Goal: Task Accomplishment & Management: Use online tool/utility

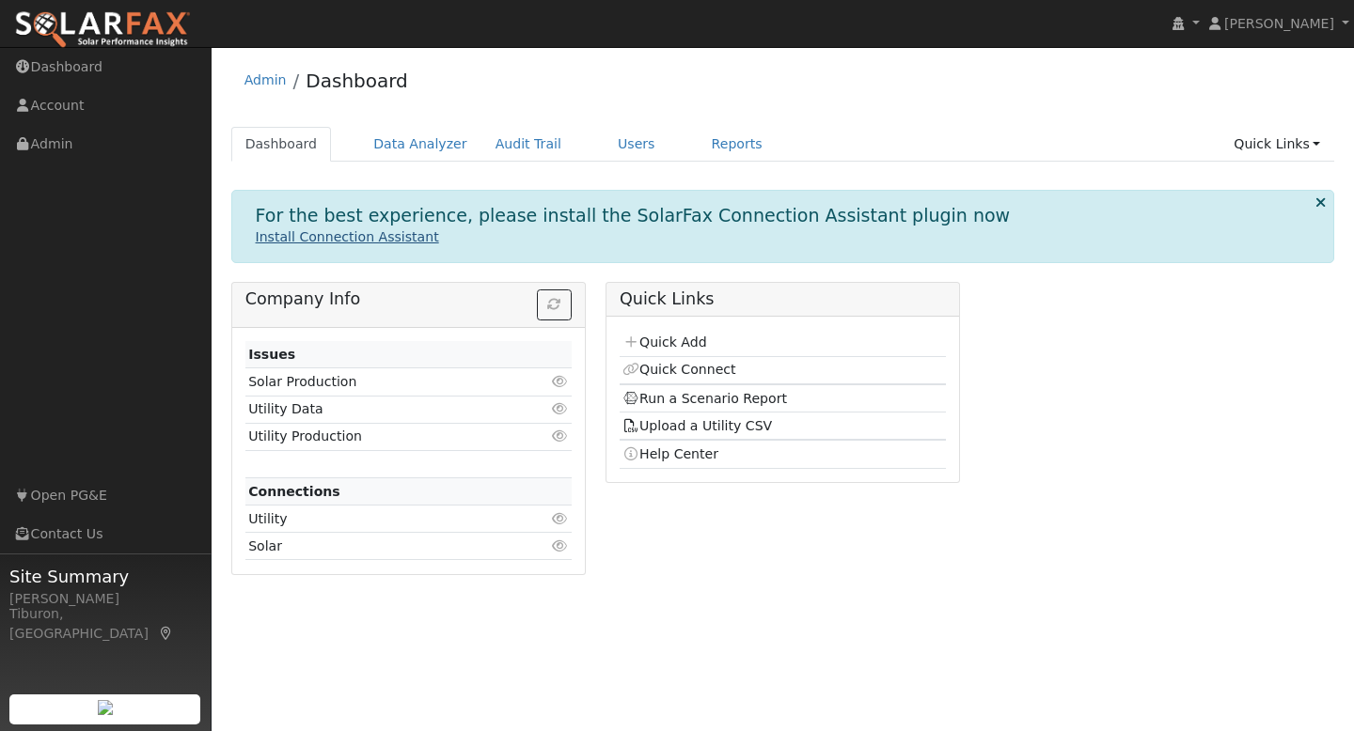
click at [337, 231] on link "Install Connection Assistant" at bounding box center [347, 236] width 183 height 15
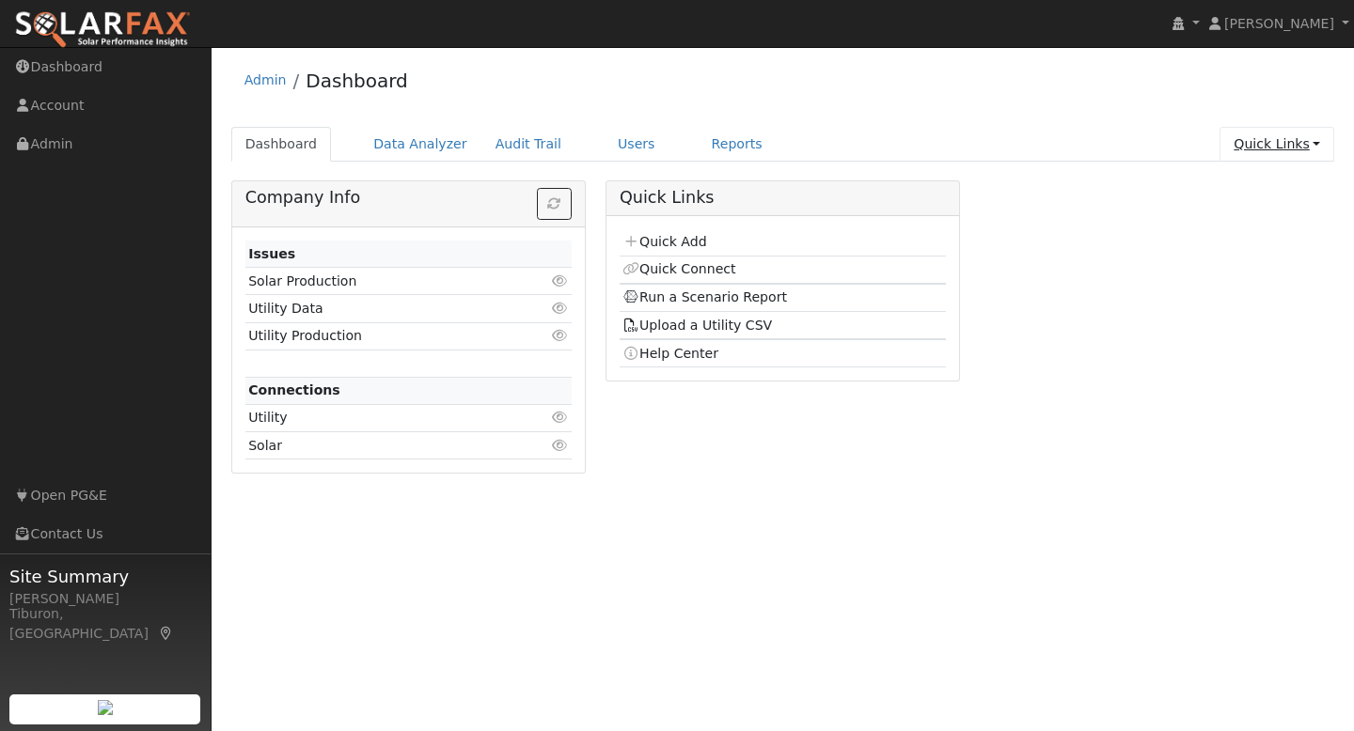
click at [1284, 135] on link "Quick Links" at bounding box center [1276, 144] width 115 height 35
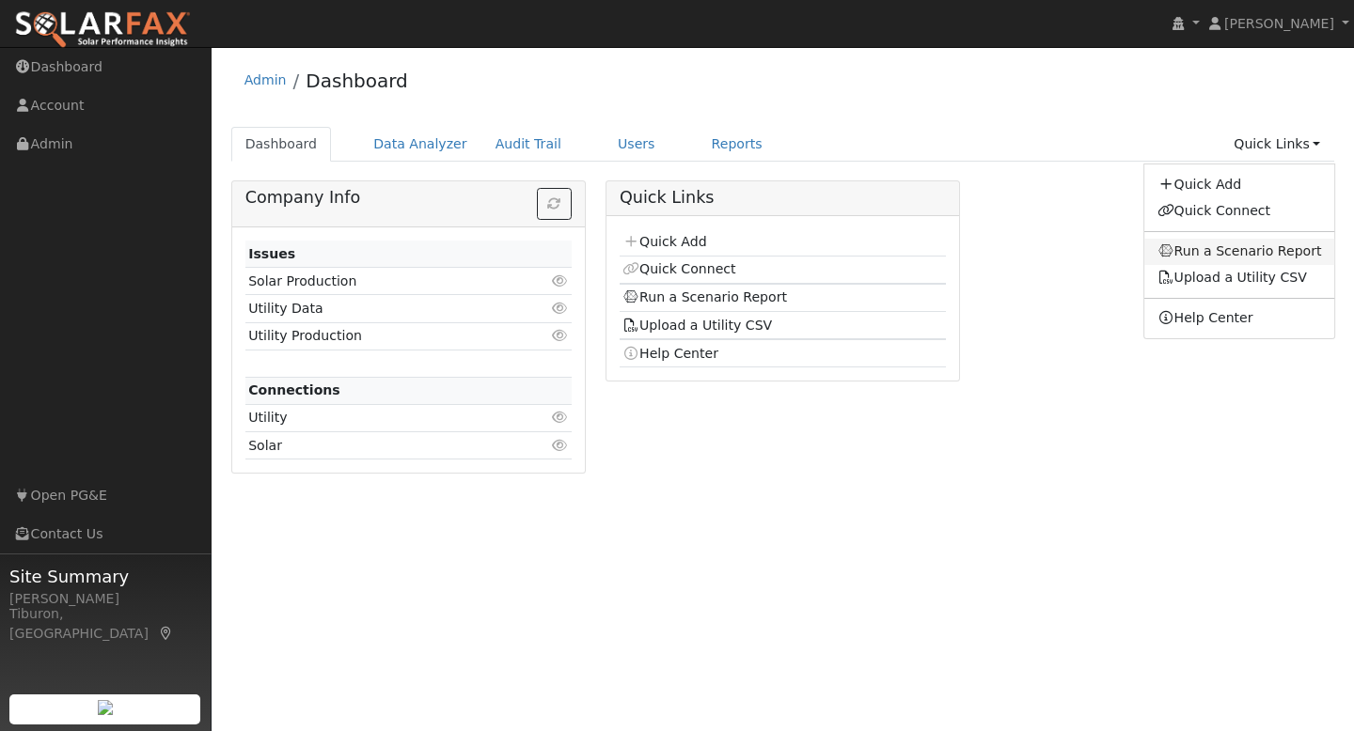
click at [1286, 252] on link "Run a Scenario Report" at bounding box center [1239, 252] width 191 height 26
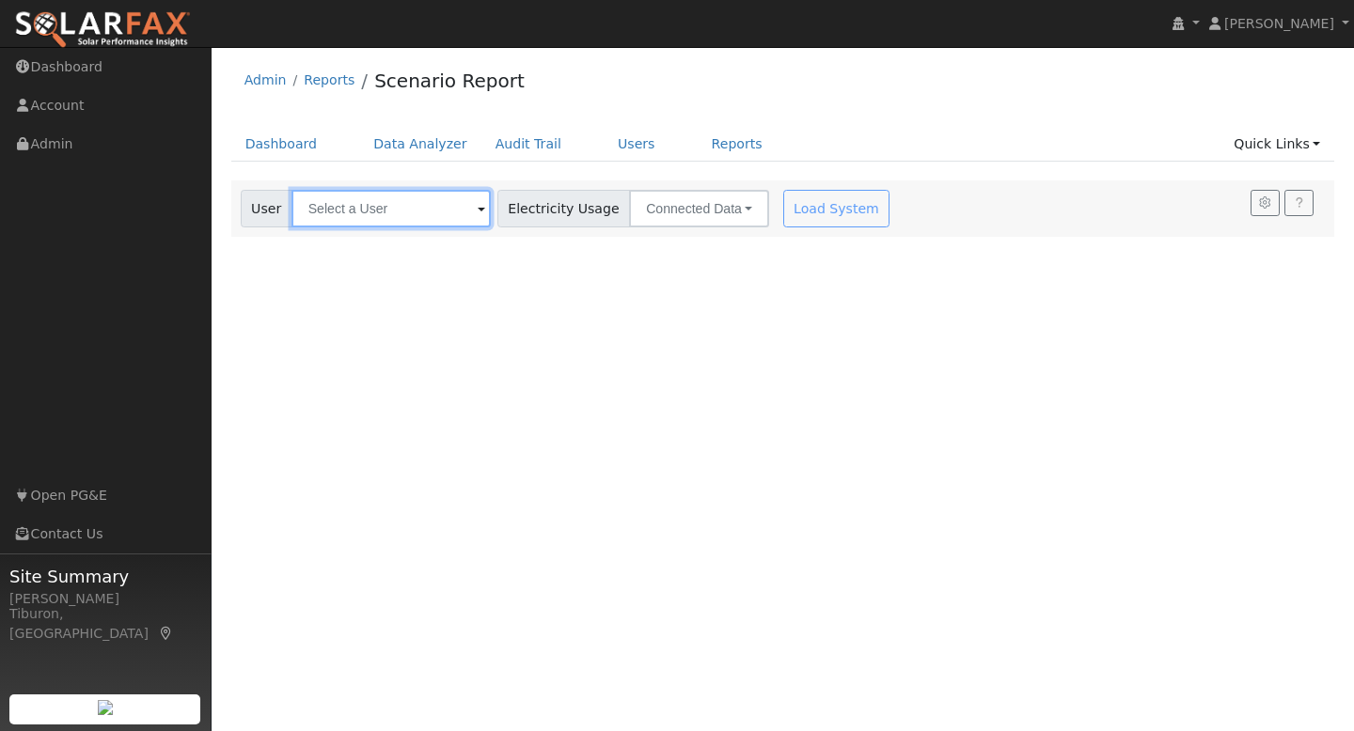
click at [367, 205] on input "text" at bounding box center [390, 209] width 199 height 38
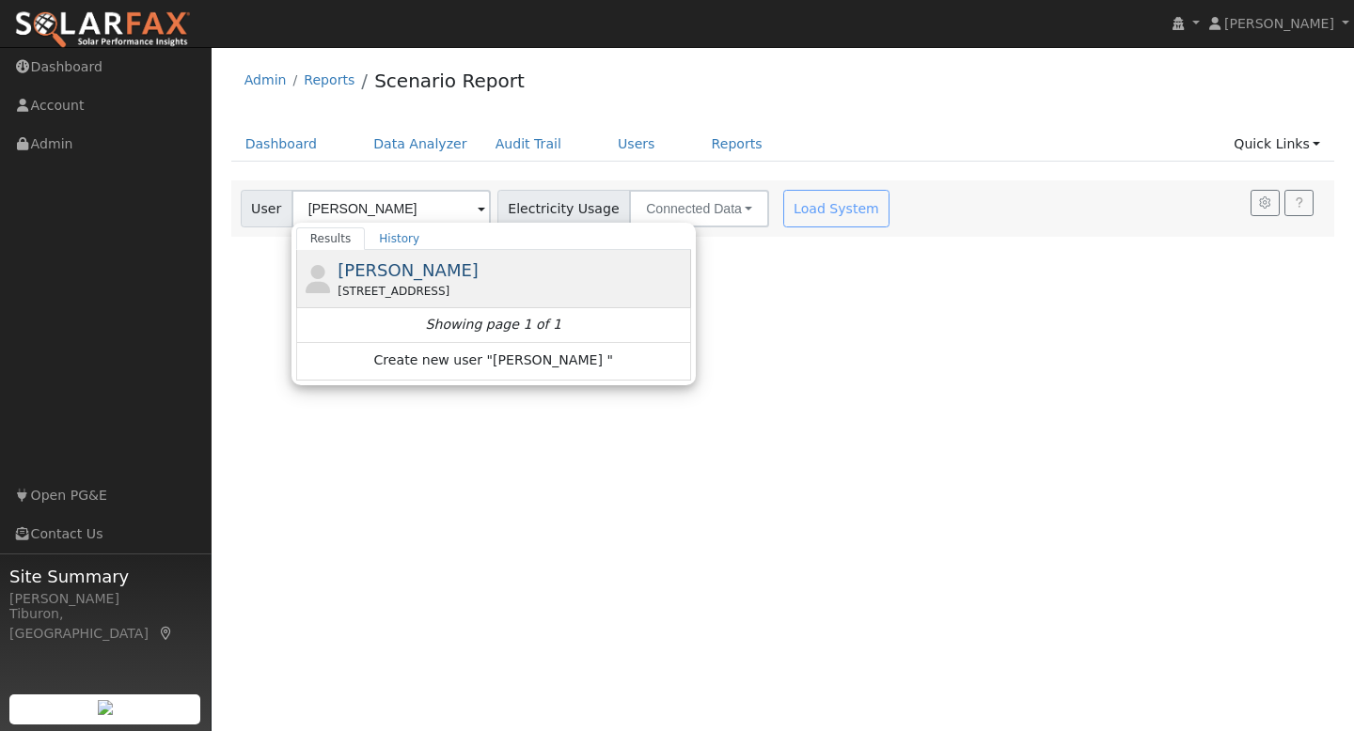
click at [434, 260] on span "Heidi Chandler" at bounding box center [407, 270] width 141 height 20
type input "Heidi Chandler"
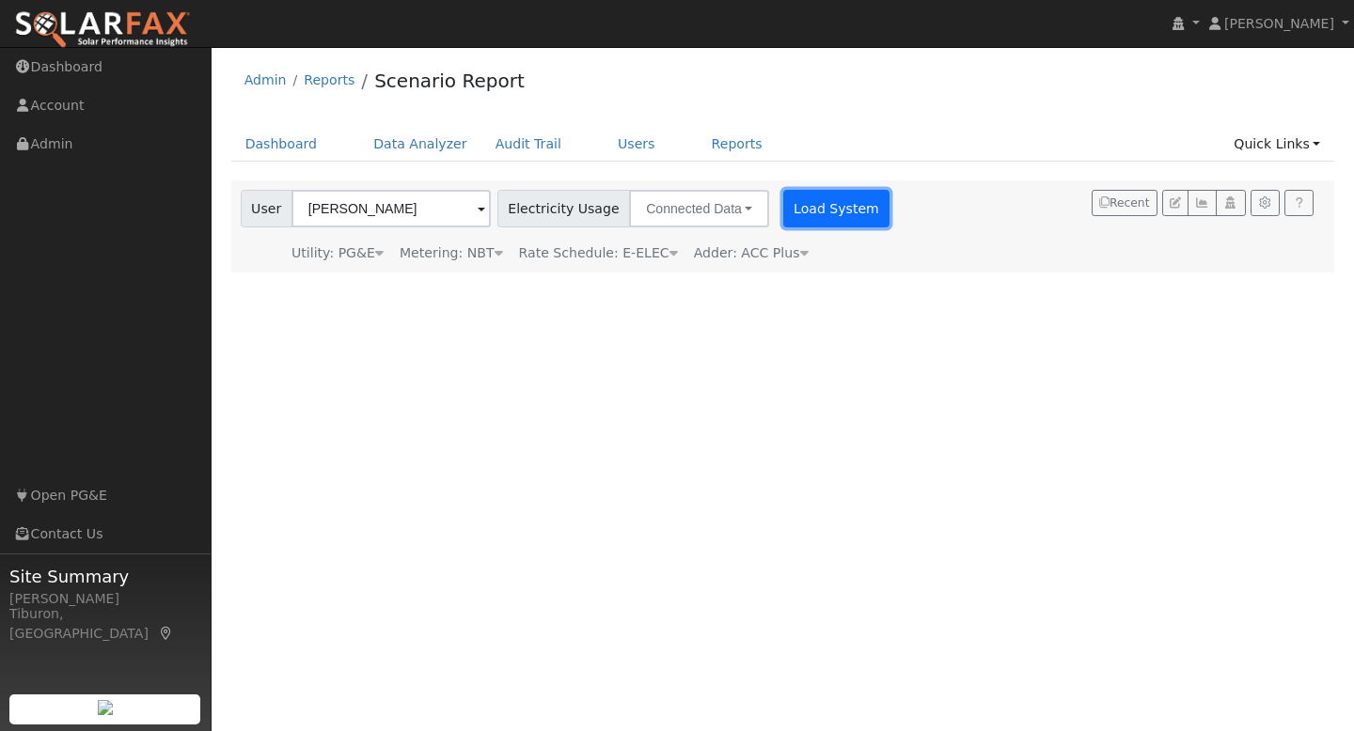
click at [808, 210] on button "Load System" at bounding box center [836, 209] width 107 height 38
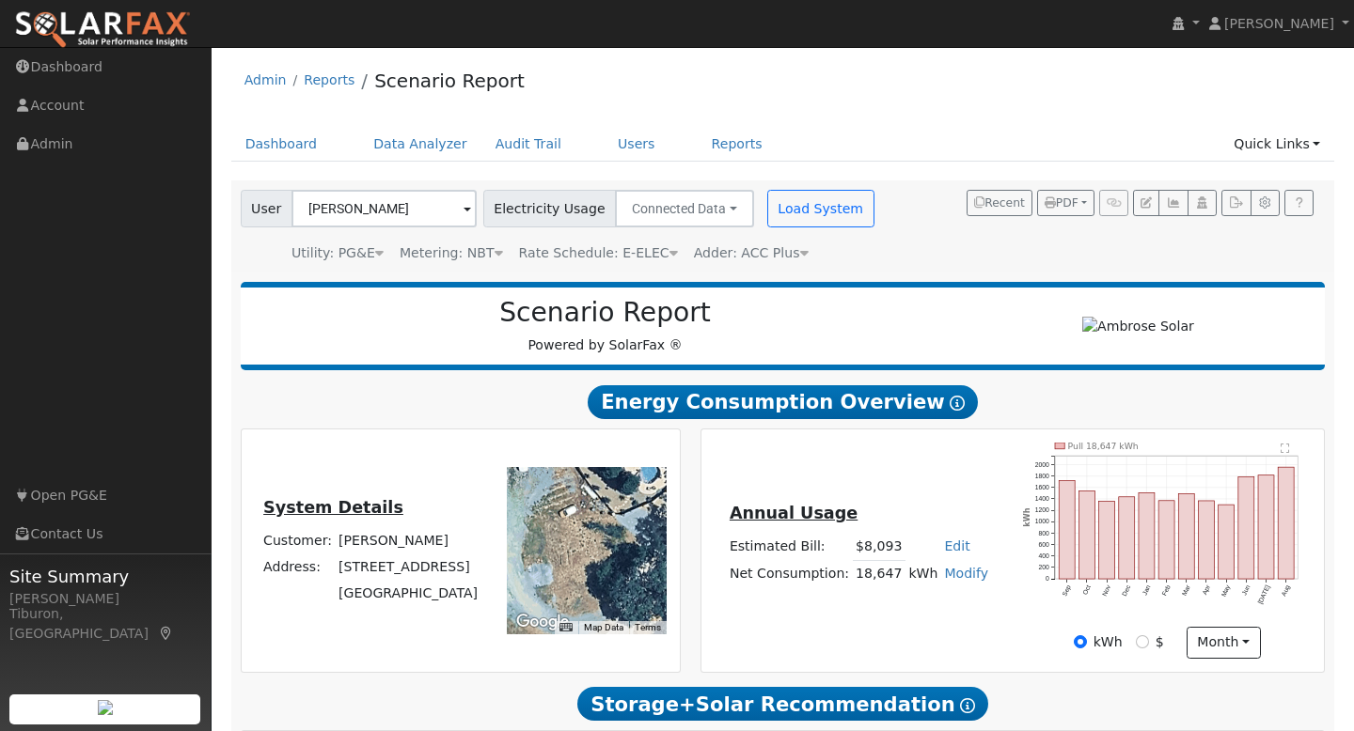
type input "26663"
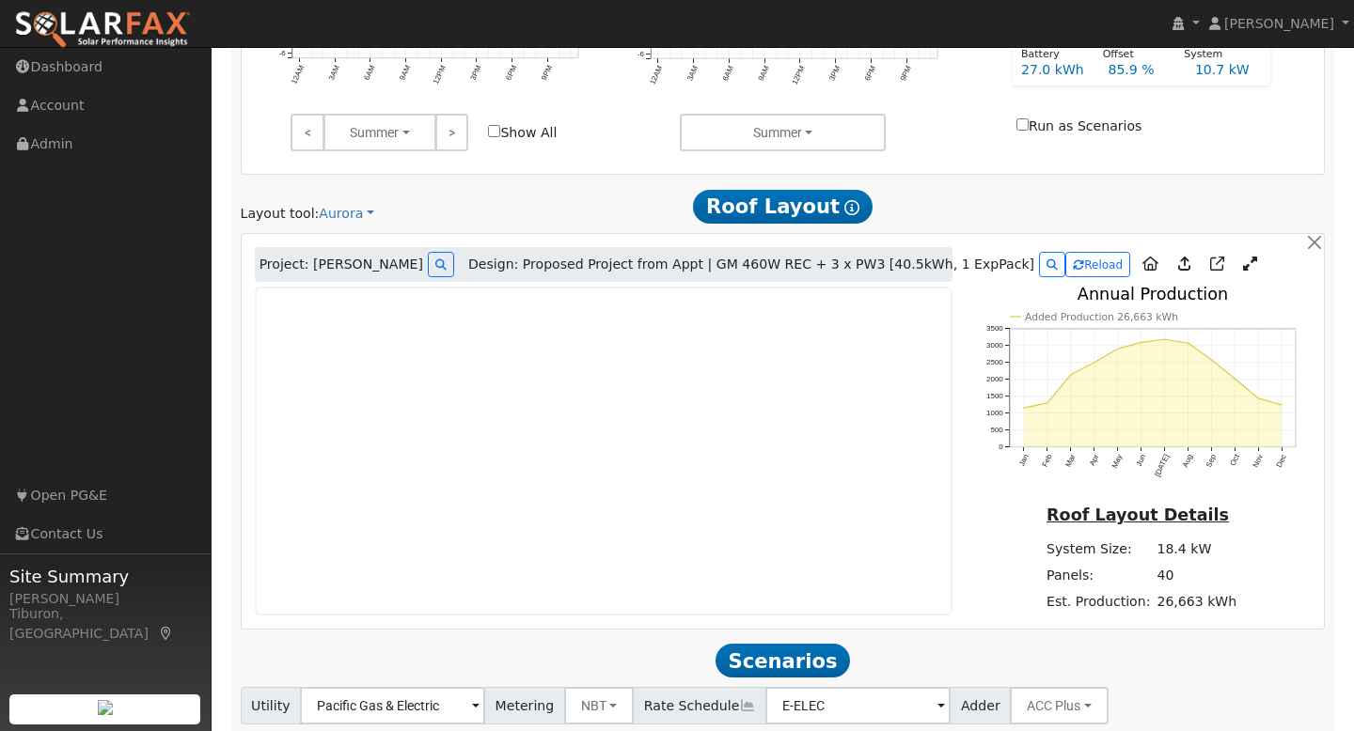
scroll to position [844, 0]
